Goal: Task Accomplishment & Management: Use online tool/utility

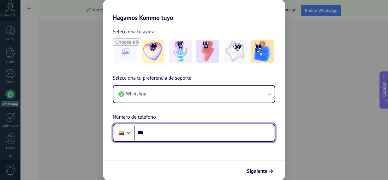
click at [177, 134] on input "***" at bounding box center [204, 133] width 140 height 14
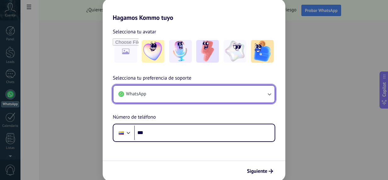
click at [209, 91] on button "WhatsApp" at bounding box center [193, 94] width 161 height 17
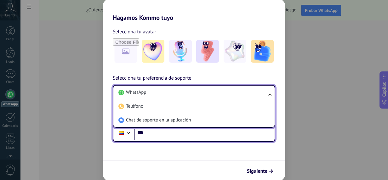
click at [171, 135] on input "***" at bounding box center [204, 133] width 140 height 14
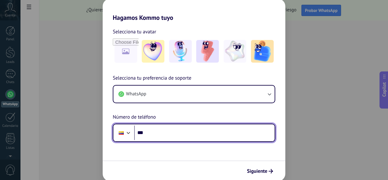
click at [183, 133] on input "***" at bounding box center [204, 133] width 140 height 14
type input "**********"
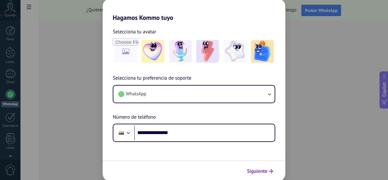
click at [265, 171] on span "Siguiente" at bounding box center [257, 171] width 20 height 4
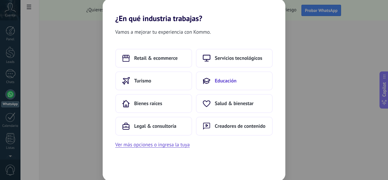
click at [243, 84] on button "Educación" at bounding box center [234, 80] width 77 height 19
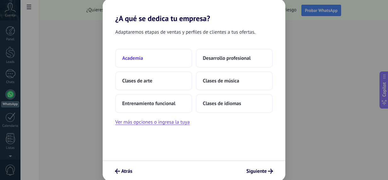
click at [157, 52] on button "Academia" at bounding box center [153, 58] width 77 height 19
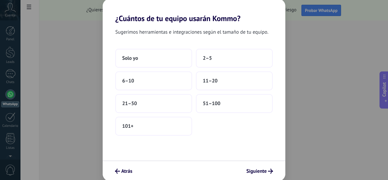
click at [157, 52] on button "Solo yo" at bounding box center [153, 58] width 77 height 19
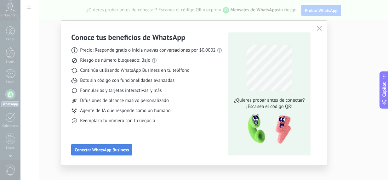
click at [121, 151] on span "Conectar WhatsApp Business" at bounding box center [102, 150] width 54 height 4
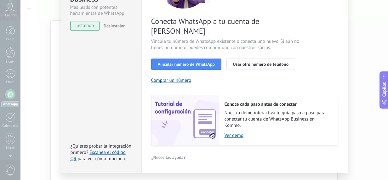
scroll to position [50, 0]
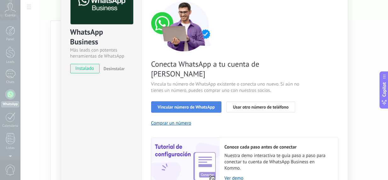
click at [190, 105] on span "Vincular número de WhatsApp" at bounding box center [186, 107] width 57 height 4
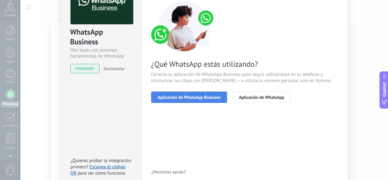
click at [216, 98] on span "Aplicación de WhatsApp Business" at bounding box center [189, 97] width 63 height 4
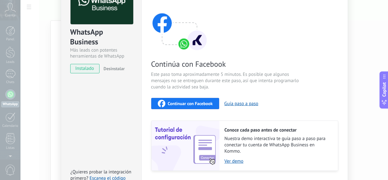
click at [205, 103] on span "Continuar con Facebook" at bounding box center [190, 103] width 45 height 4
click at [190, 104] on span "Continuar con Facebook" at bounding box center [190, 103] width 45 height 4
click at [196, 106] on div "Continuar con Facebook" at bounding box center [185, 104] width 55 height 8
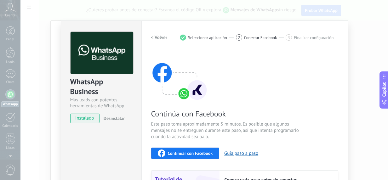
click at [365, 59] on div "WhatsApp Business Más leads con potentes herramientas de WhatsApp instalado Des…" at bounding box center [204, 90] width 368 height 180
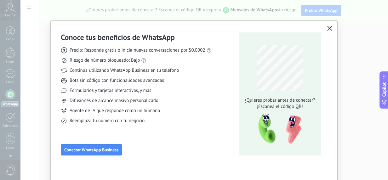
click at [328, 32] on button "button" at bounding box center [330, 28] width 8 height 9
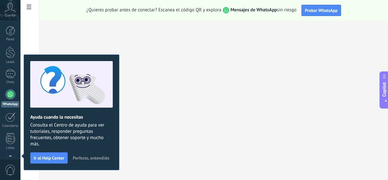
click at [91, 158] on span "Perfecto, entendido" at bounding box center [91, 158] width 37 height 4
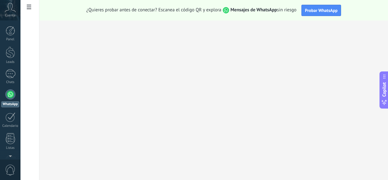
click at [8, 95] on div at bounding box center [10, 94] width 10 height 10
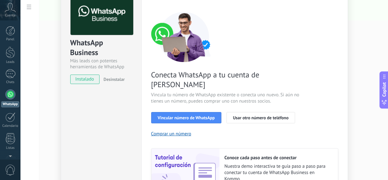
scroll to position [39, 0]
click at [350, 45] on div "WhatsApp Business Más leads con potentes herramientas de WhatsApp instalado Des…" at bounding box center [204, 90] width 368 height 180
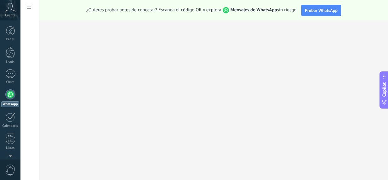
scroll to position [0, 0]
